Goal: Information Seeking & Learning: Learn about a topic

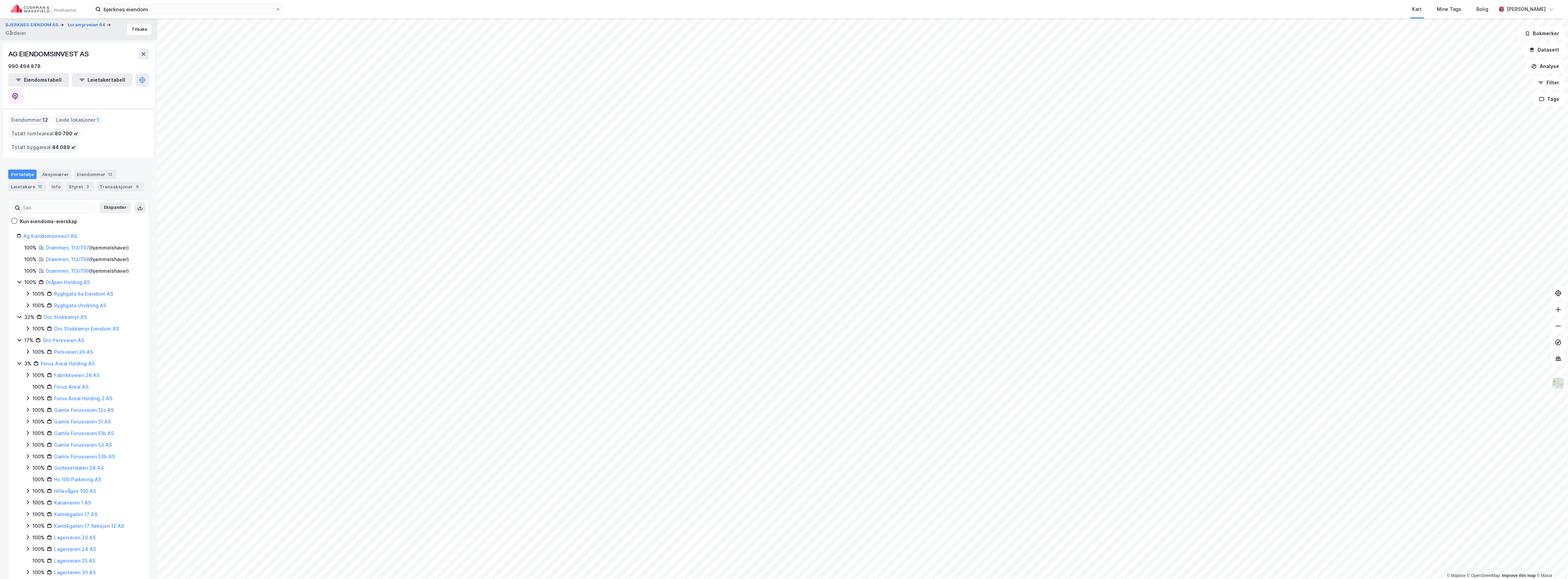
scroll to position [54, 0]
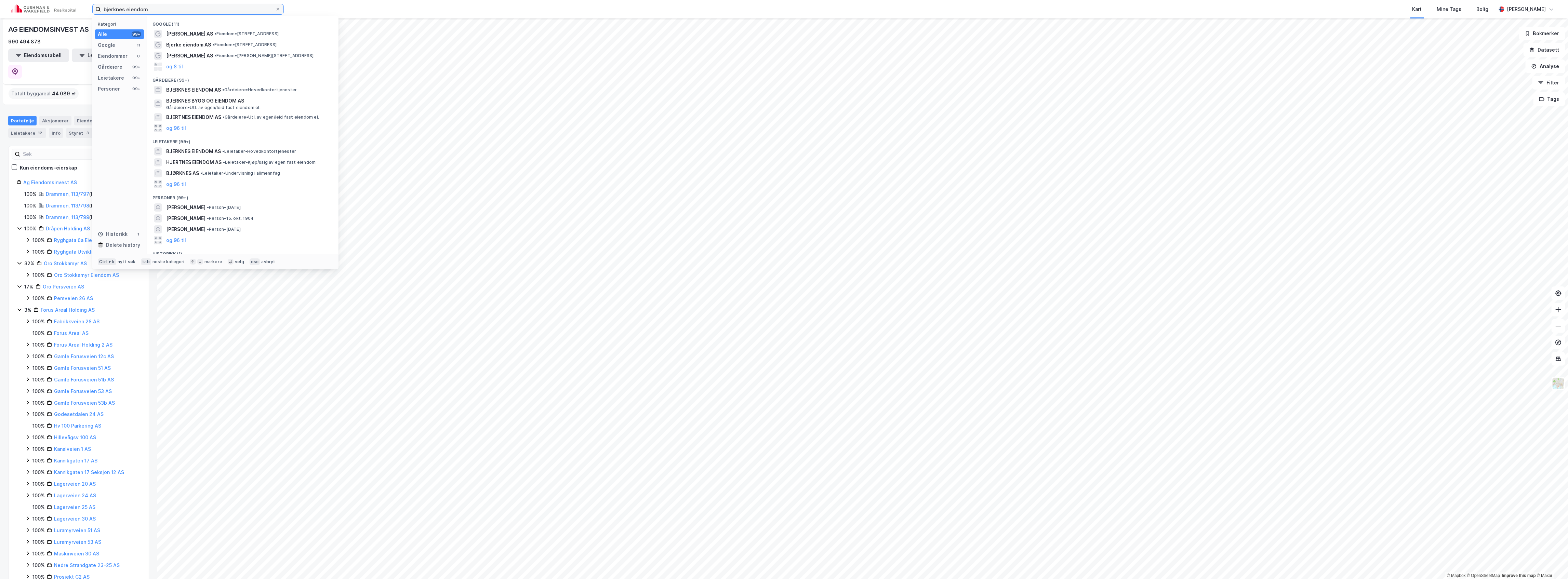
click at [154, 10] on input "bjerknes eiendom" at bounding box center [188, 9] width 175 height 10
paste input "[STREET_ADDRESS]"
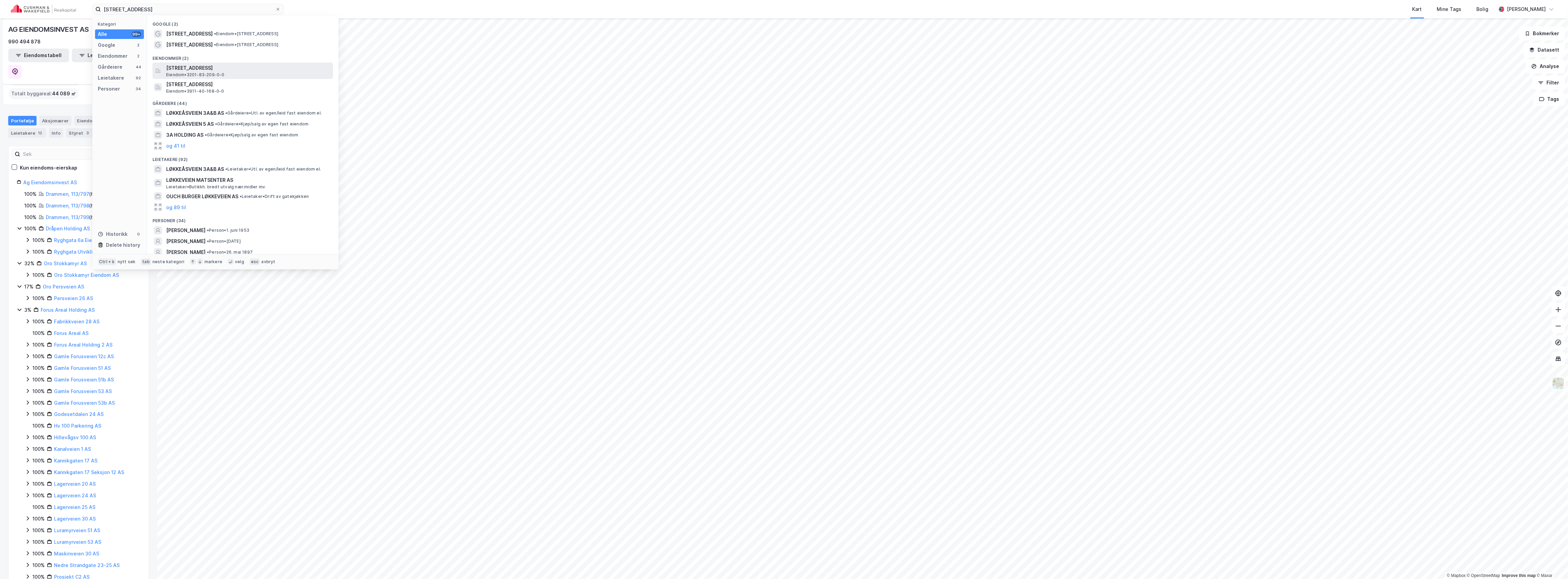
click at [228, 66] on span "[STREET_ADDRESS]" at bounding box center [248, 68] width 164 height 8
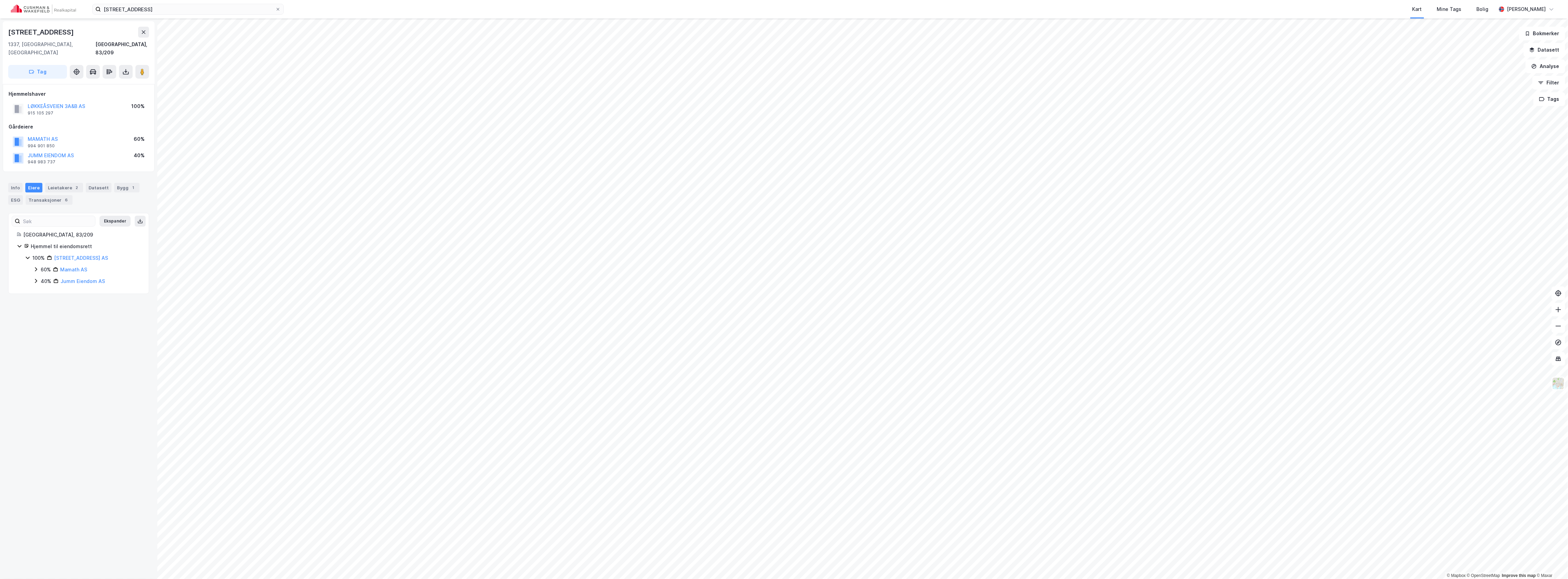
click at [157, 3] on div "[STREET_ADDRESS] Kart Mine Tags Bolig [PERSON_NAME]" at bounding box center [784, 9] width 1568 height 19
click at [154, 7] on input "[STREET_ADDRESS]" at bounding box center [188, 9] width 175 height 10
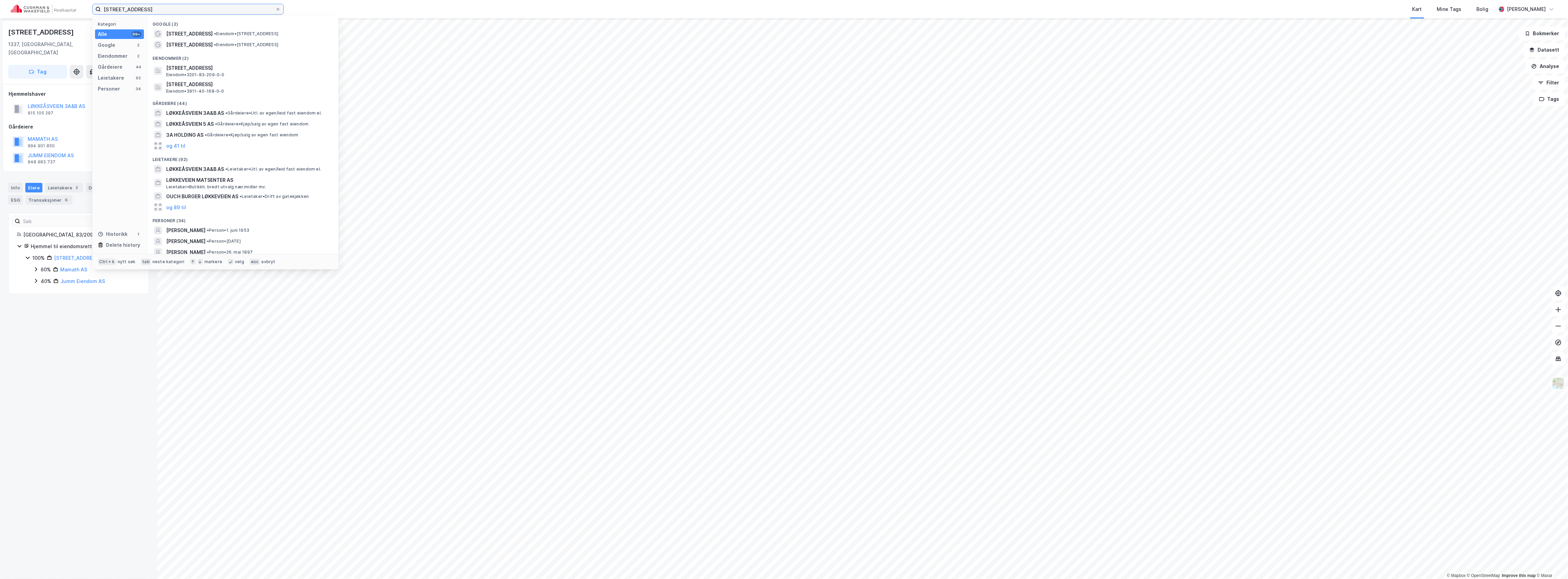
click at [154, 7] on input "[STREET_ADDRESS]" at bounding box center [188, 9] width 175 height 10
paste input "B"
type input "[STREET_ADDRESS]"
click at [224, 190] on span "LØKKEÅSVEIEN 3A&B AS" at bounding box center [195, 195] width 57 height 8
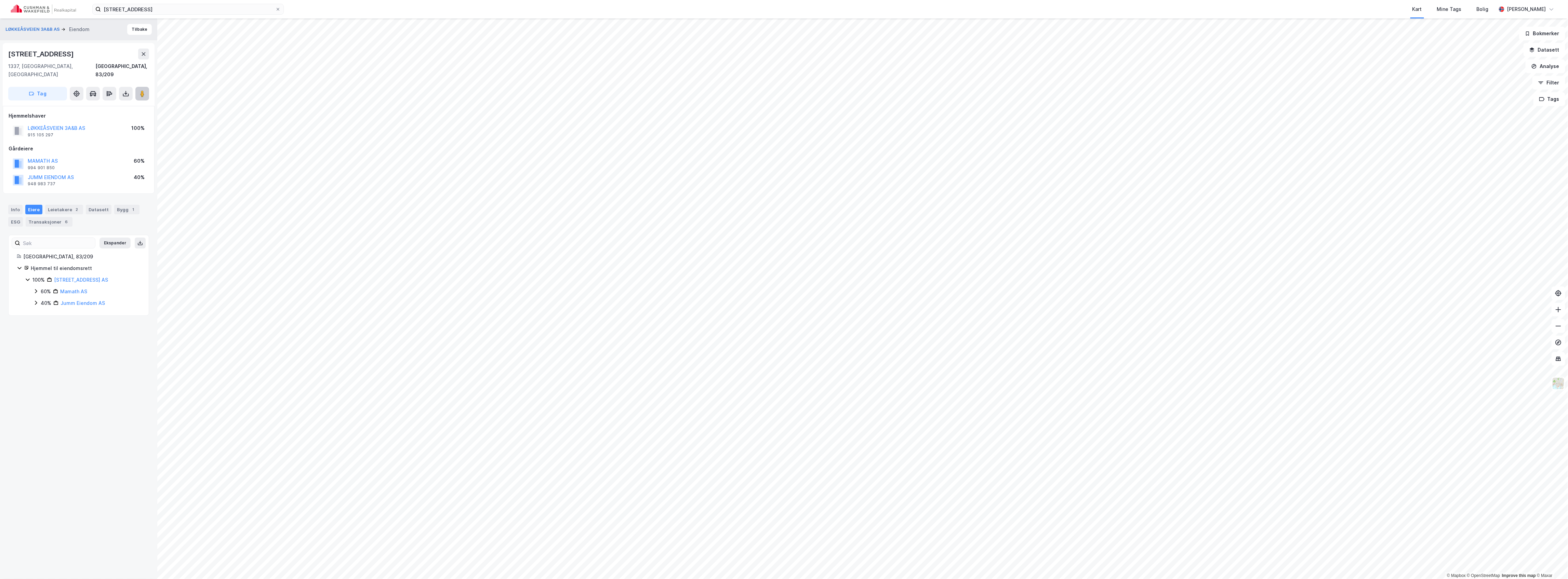
drag, startPoint x: 141, startPoint y: 87, endPoint x: 141, endPoint y: 91, distance: 4.0
click at [140, 90] on image at bounding box center [142, 93] width 4 height 7
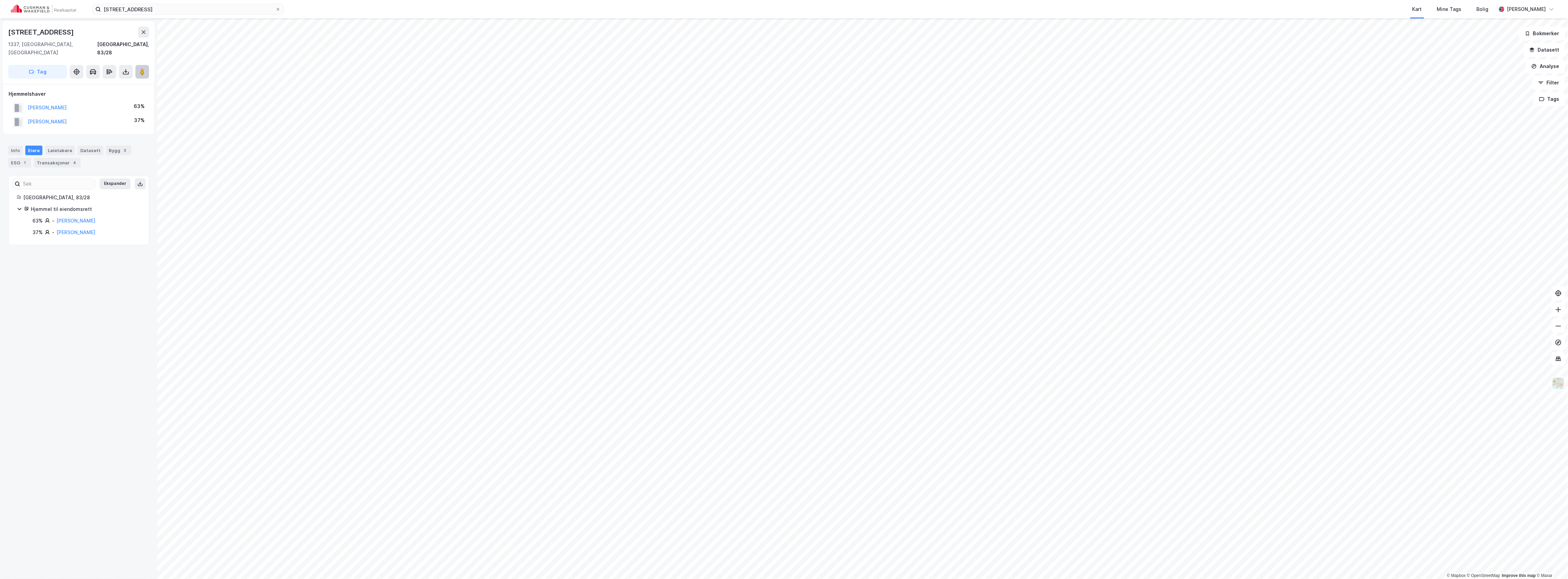
click at [140, 69] on icon at bounding box center [142, 72] width 7 height 7
